Goal: Ask a question: Seek information or help from site administrators or community

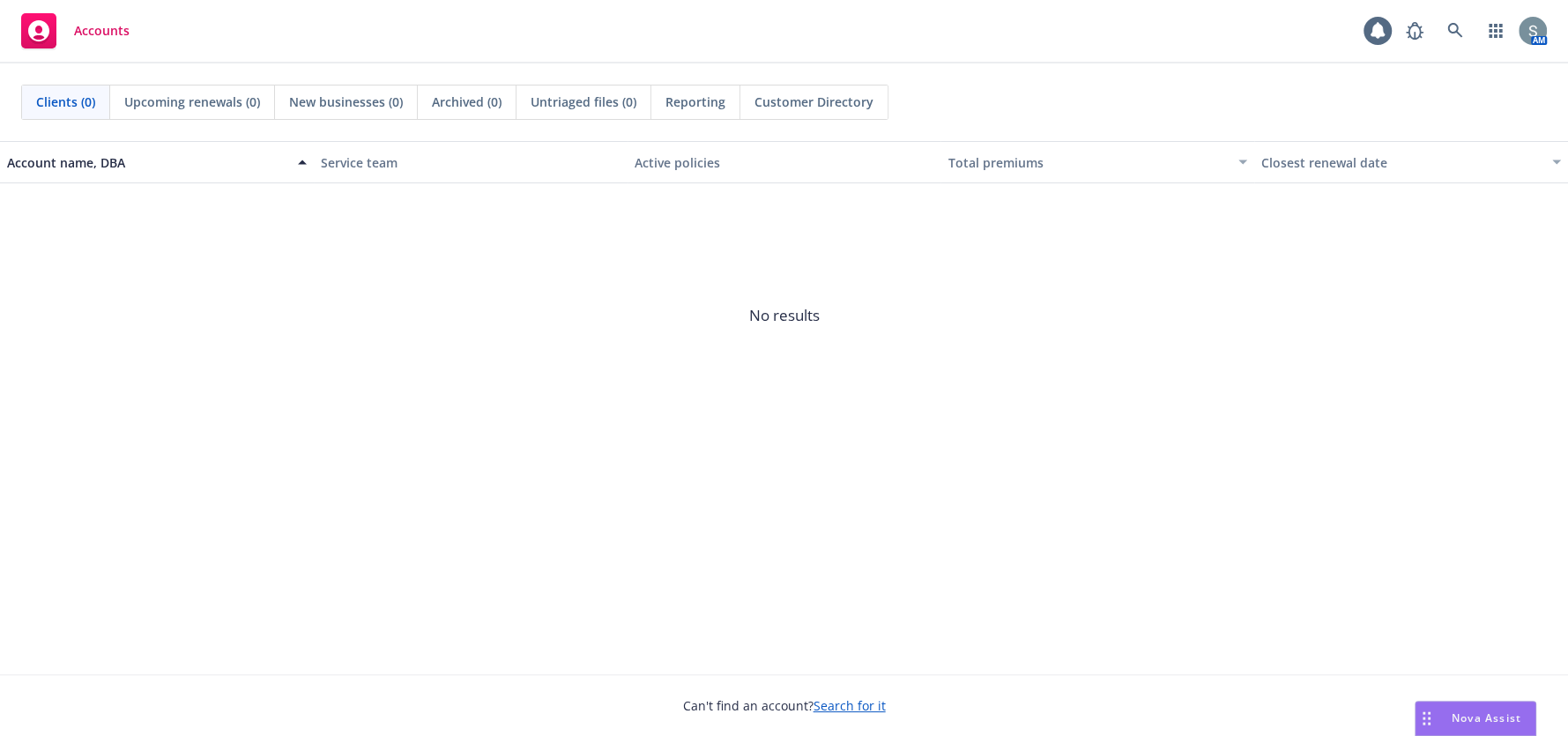
click at [1456, 716] on span "Nova Assist" at bounding box center [1486, 717] width 70 height 15
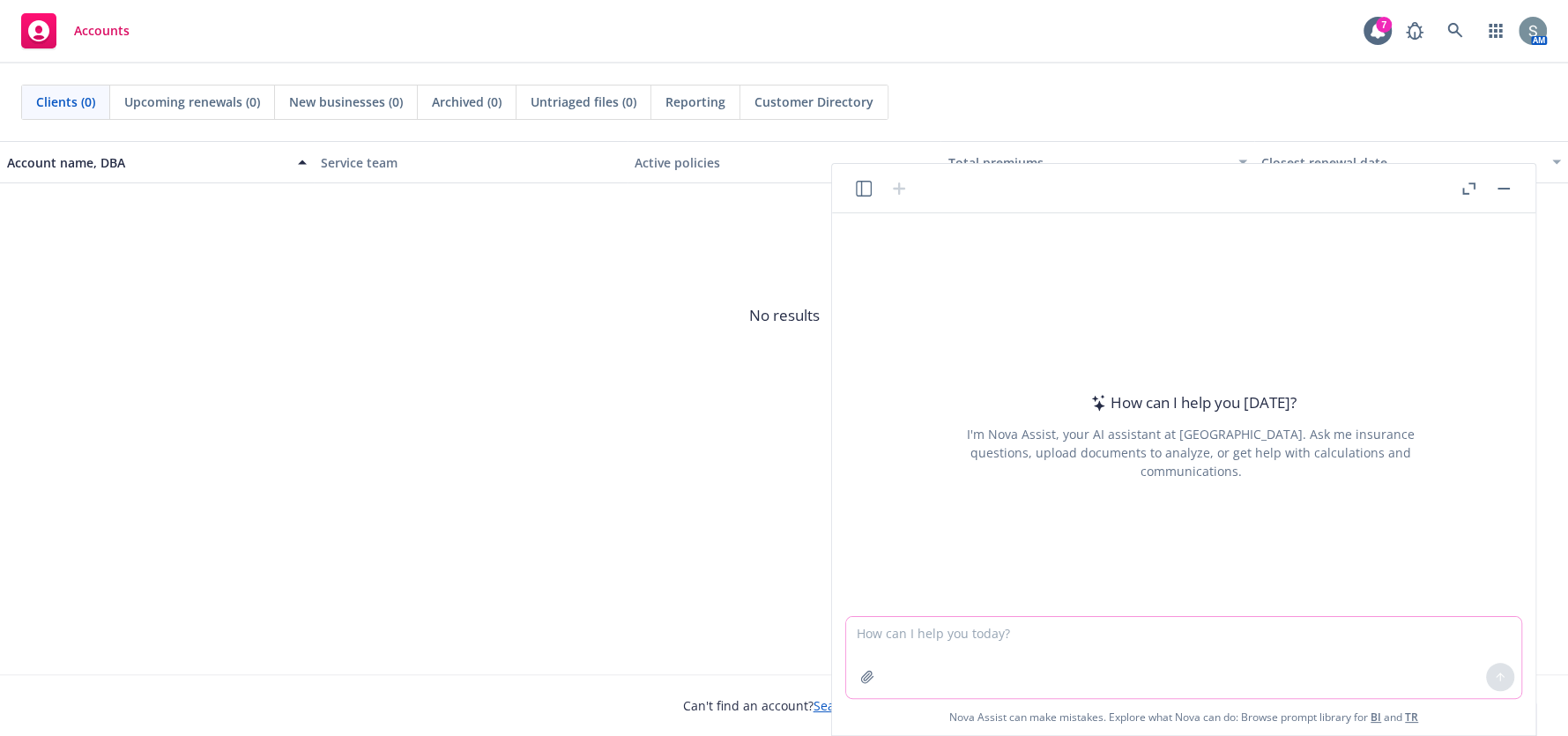
click at [1179, 645] on textarea at bounding box center [1183, 657] width 675 height 81
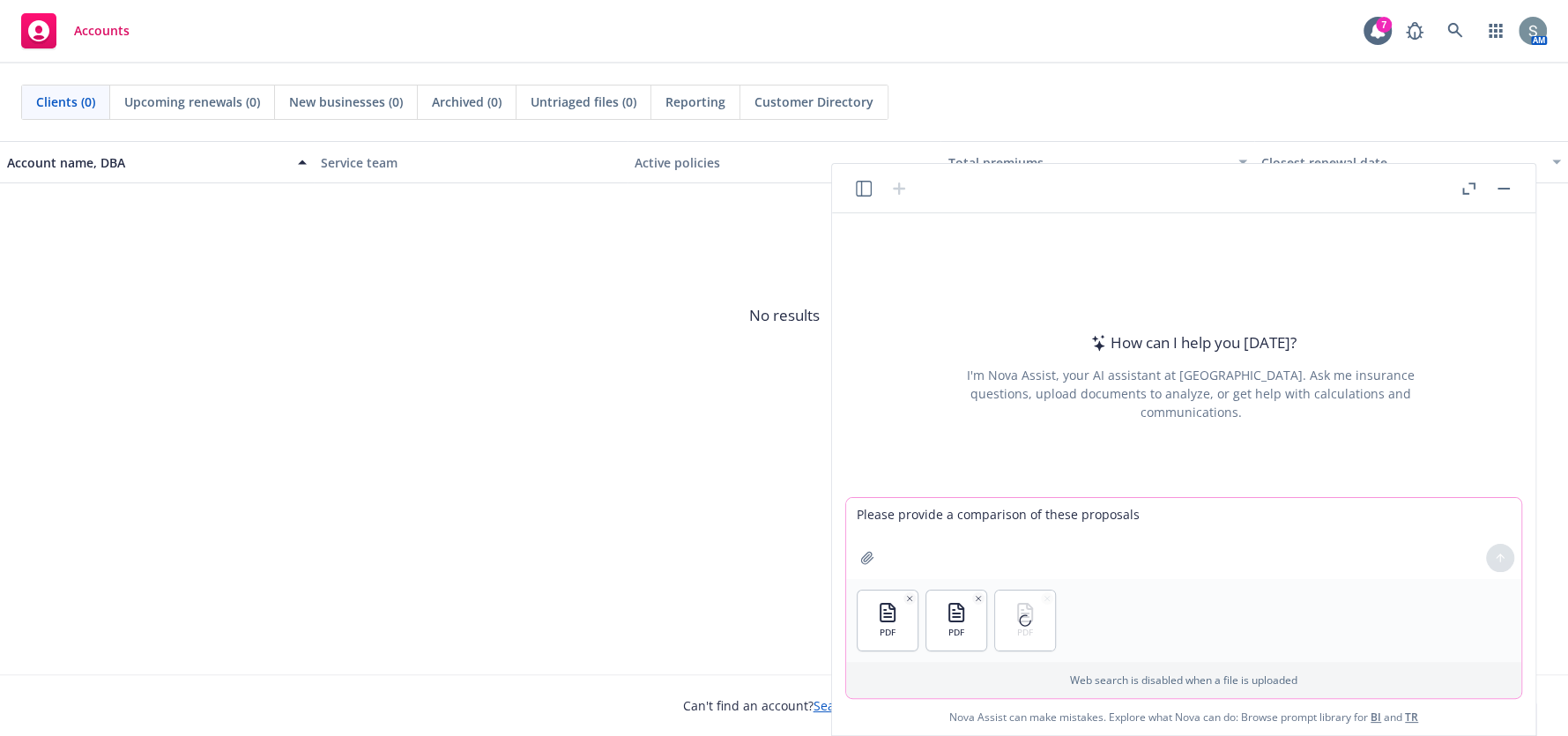
click at [1148, 516] on textarea "Please provide a comparison of these proposals" at bounding box center [1183, 538] width 675 height 81
type textarea "Please provide a comparison of these proposals geared to a client. Specifically…"
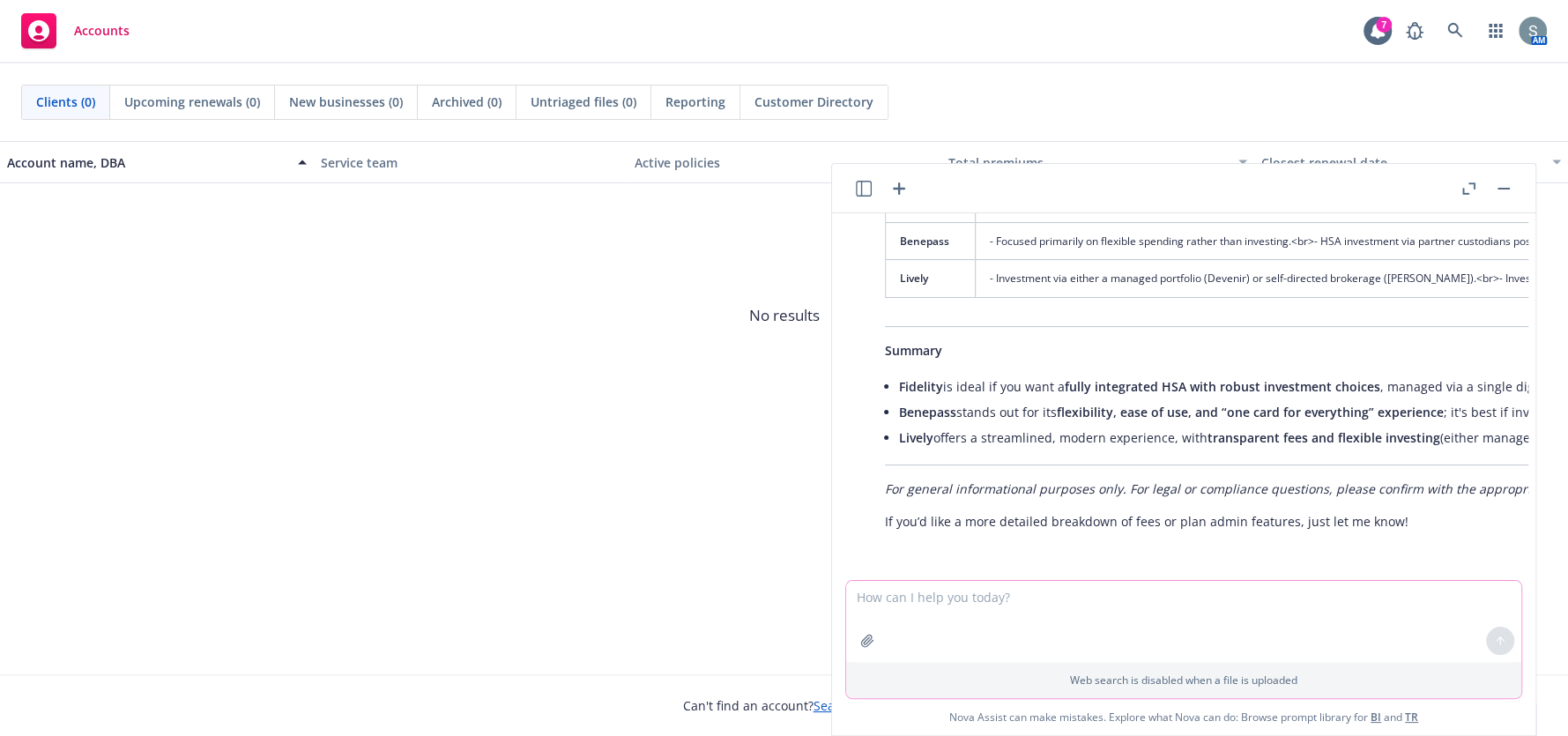
scroll to position [554, 0]
